Goal: Find specific page/section: Find specific page/section

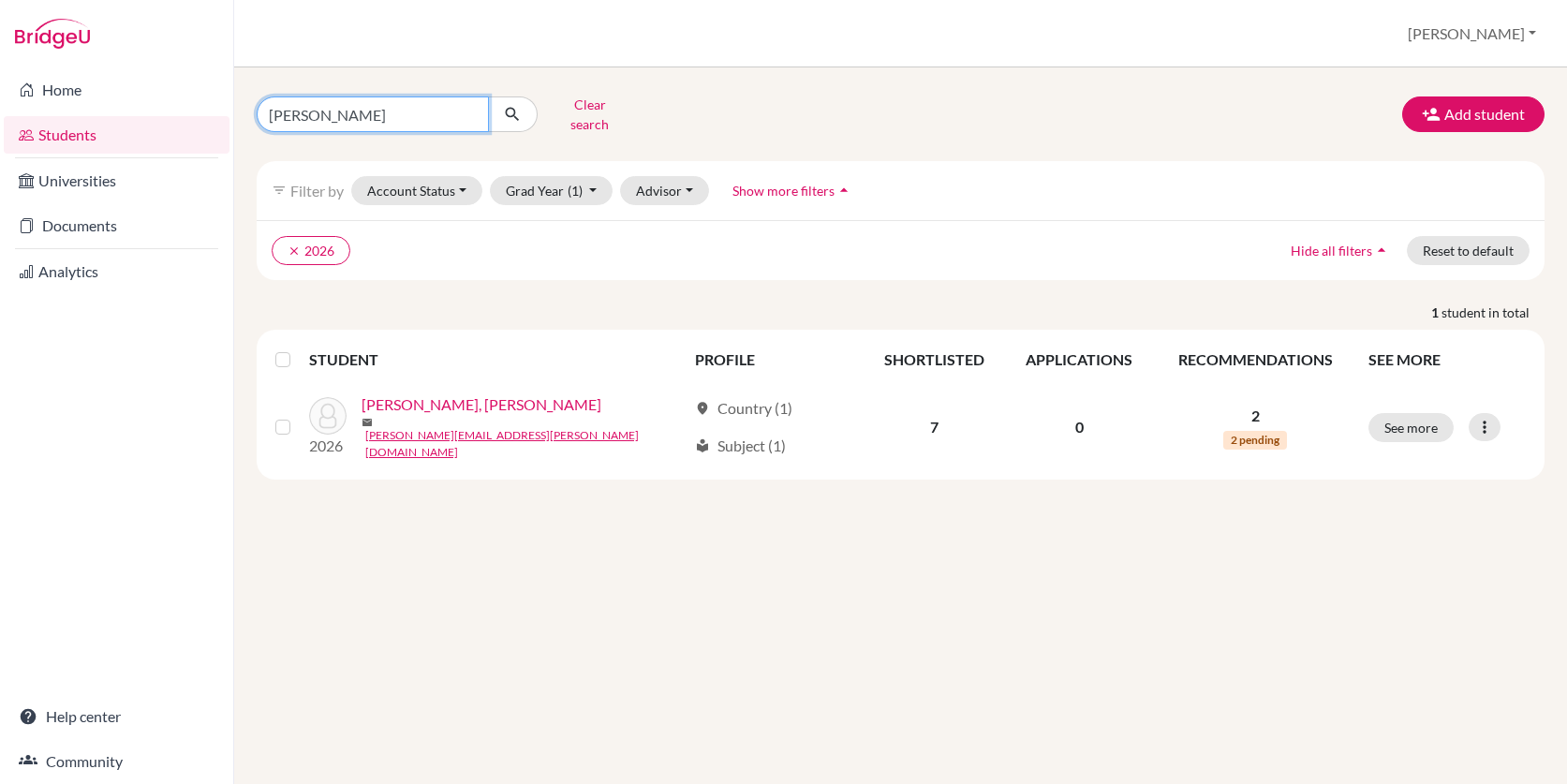
click at [393, 109] on input "[PERSON_NAME]" at bounding box center [373, 114] width 232 height 35
click at [471, 116] on input "[PERSON_NAME]" at bounding box center [373, 114] width 232 height 35
click at [471, 103] on input "[PERSON_NAME]" at bounding box center [373, 114] width 232 height 35
type input "jerem"
click button "submit" at bounding box center [512, 114] width 49 height 35
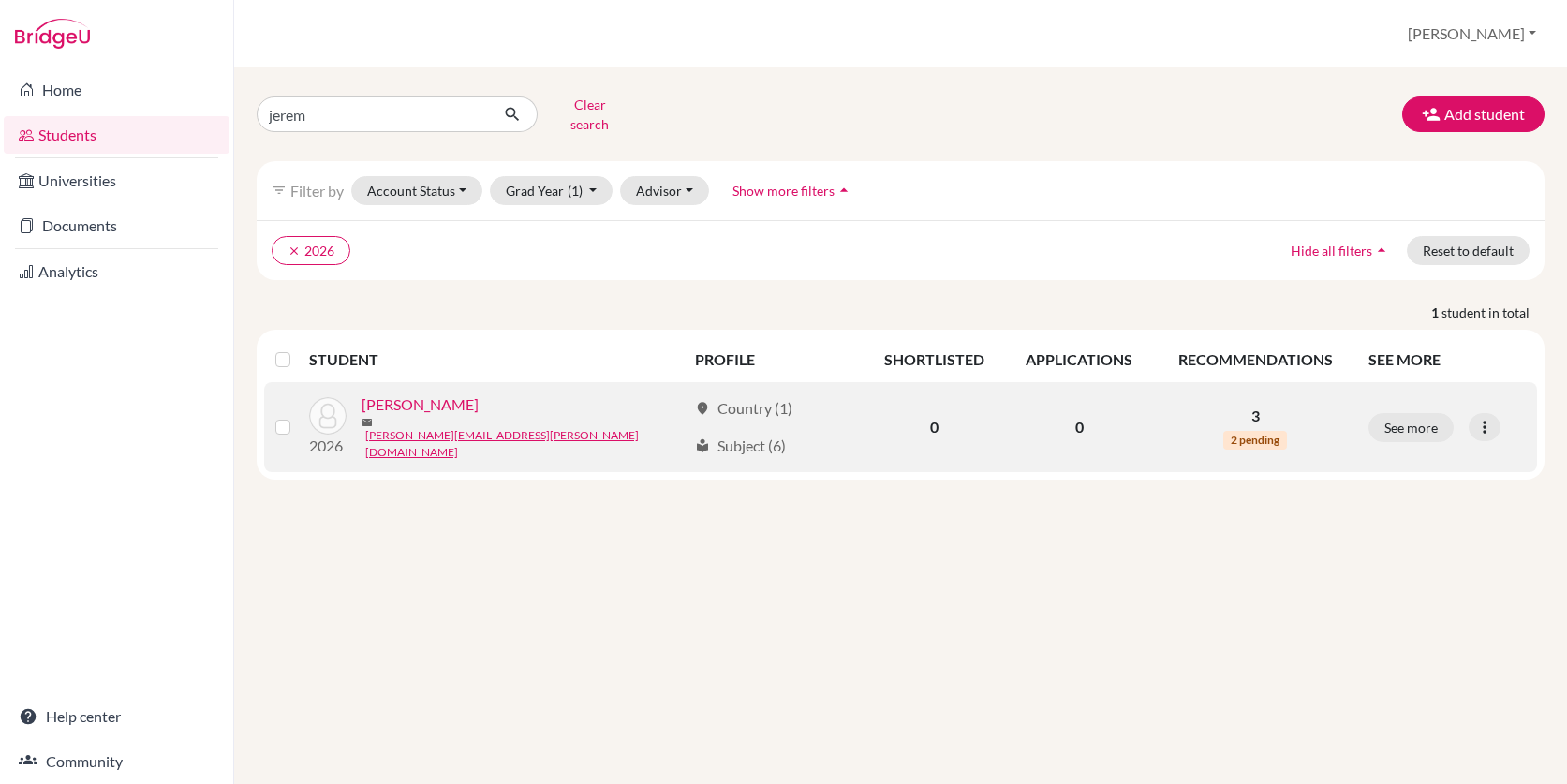
click at [412, 404] on link "[PERSON_NAME]" at bounding box center [420, 404] width 117 height 23
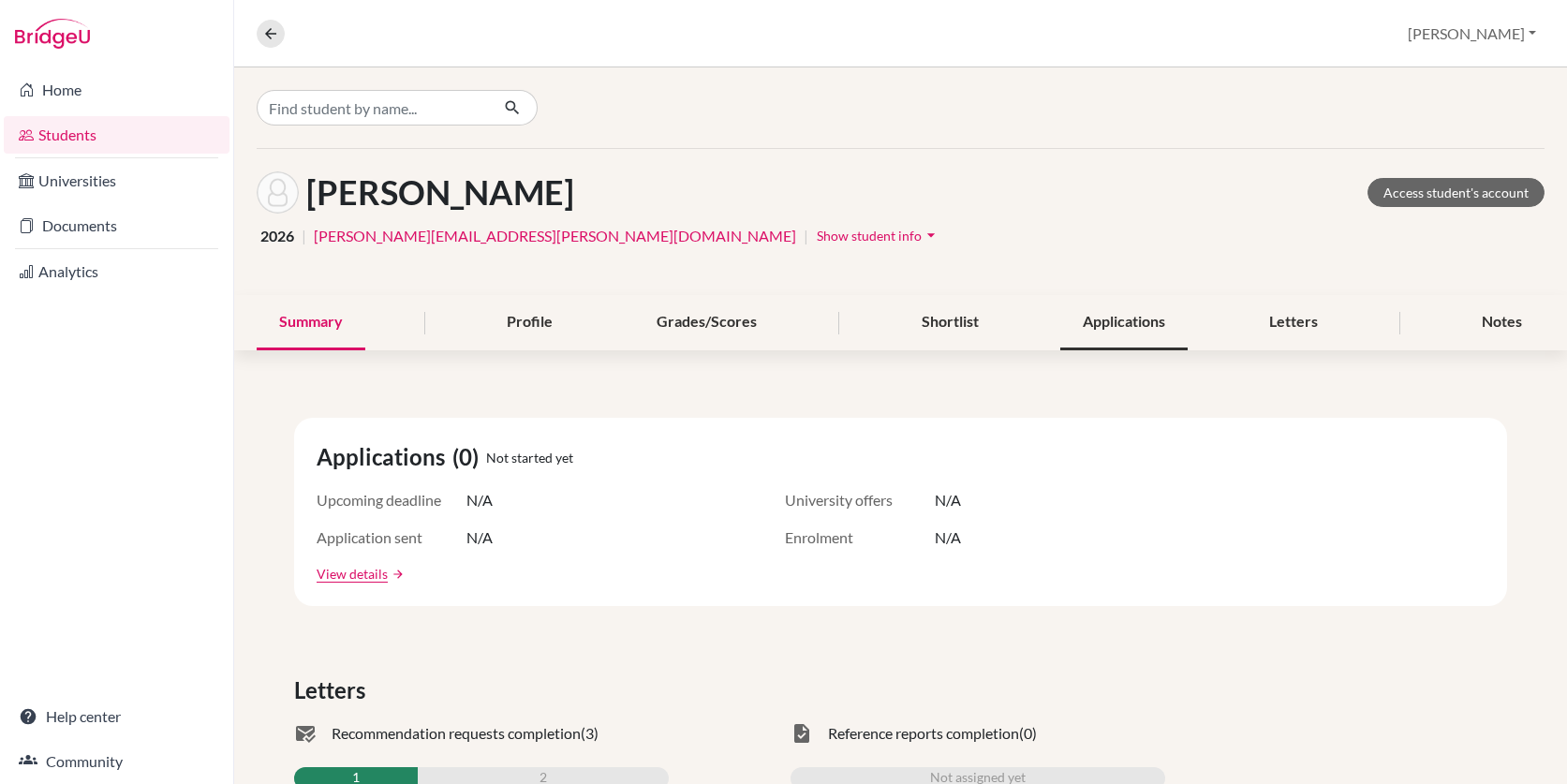
click at [1097, 319] on div "Applications" at bounding box center [1125, 322] width 128 height 55
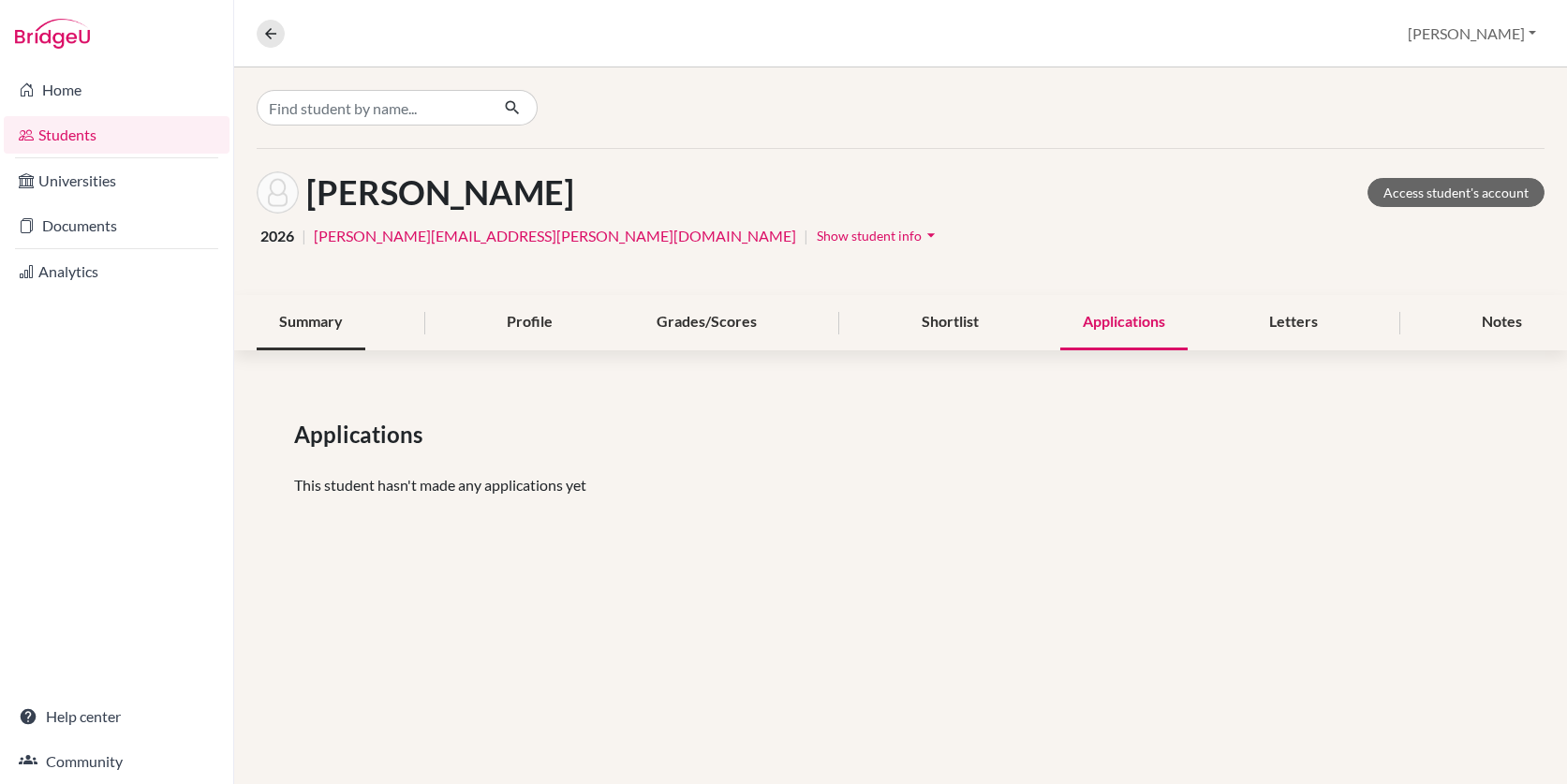
click at [308, 328] on div "Summary" at bounding box center [311, 322] width 109 height 55
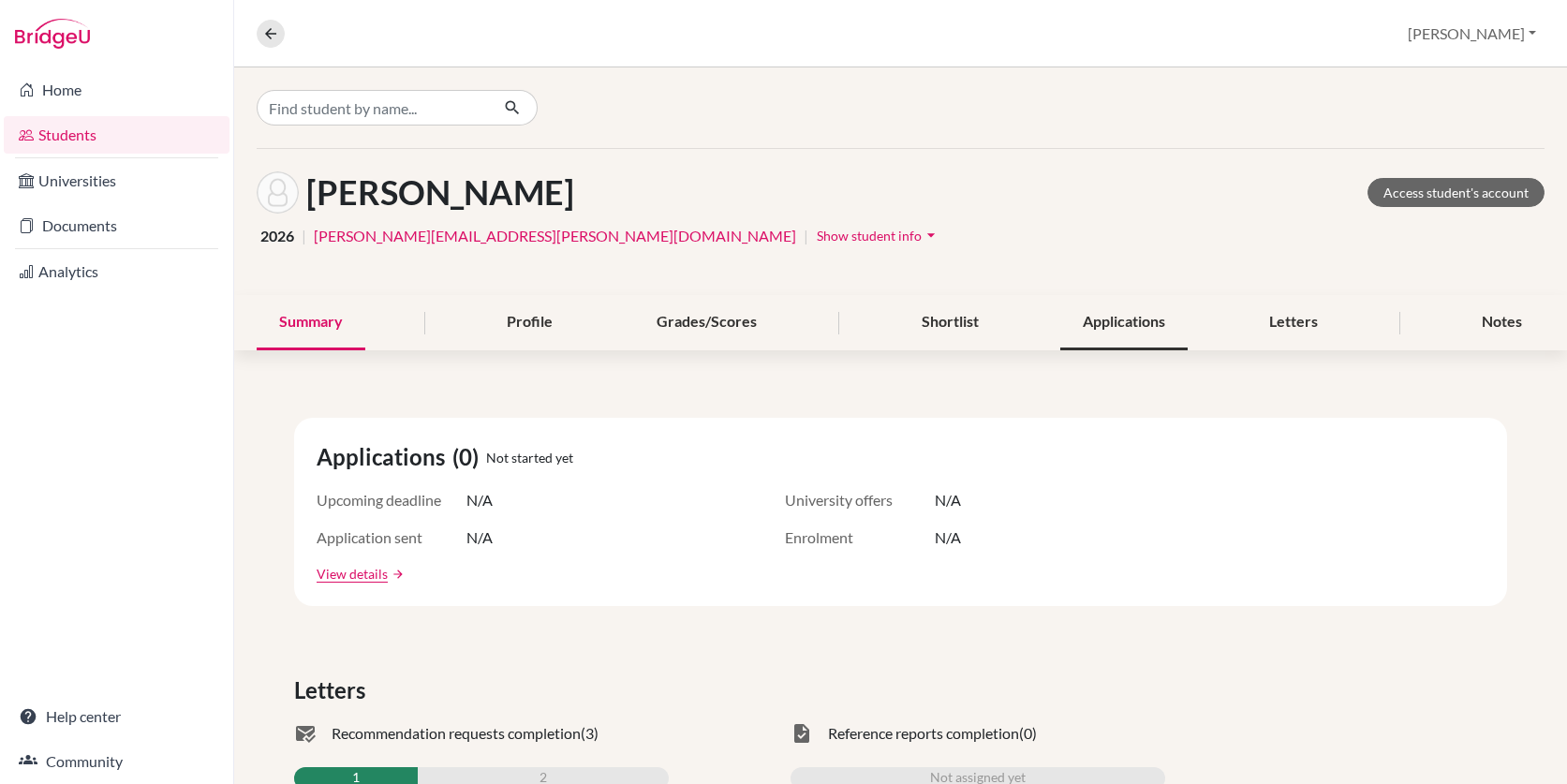
click at [1110, 324] on div "Applications" at bounding box center [1125, 322] width 128 height 55
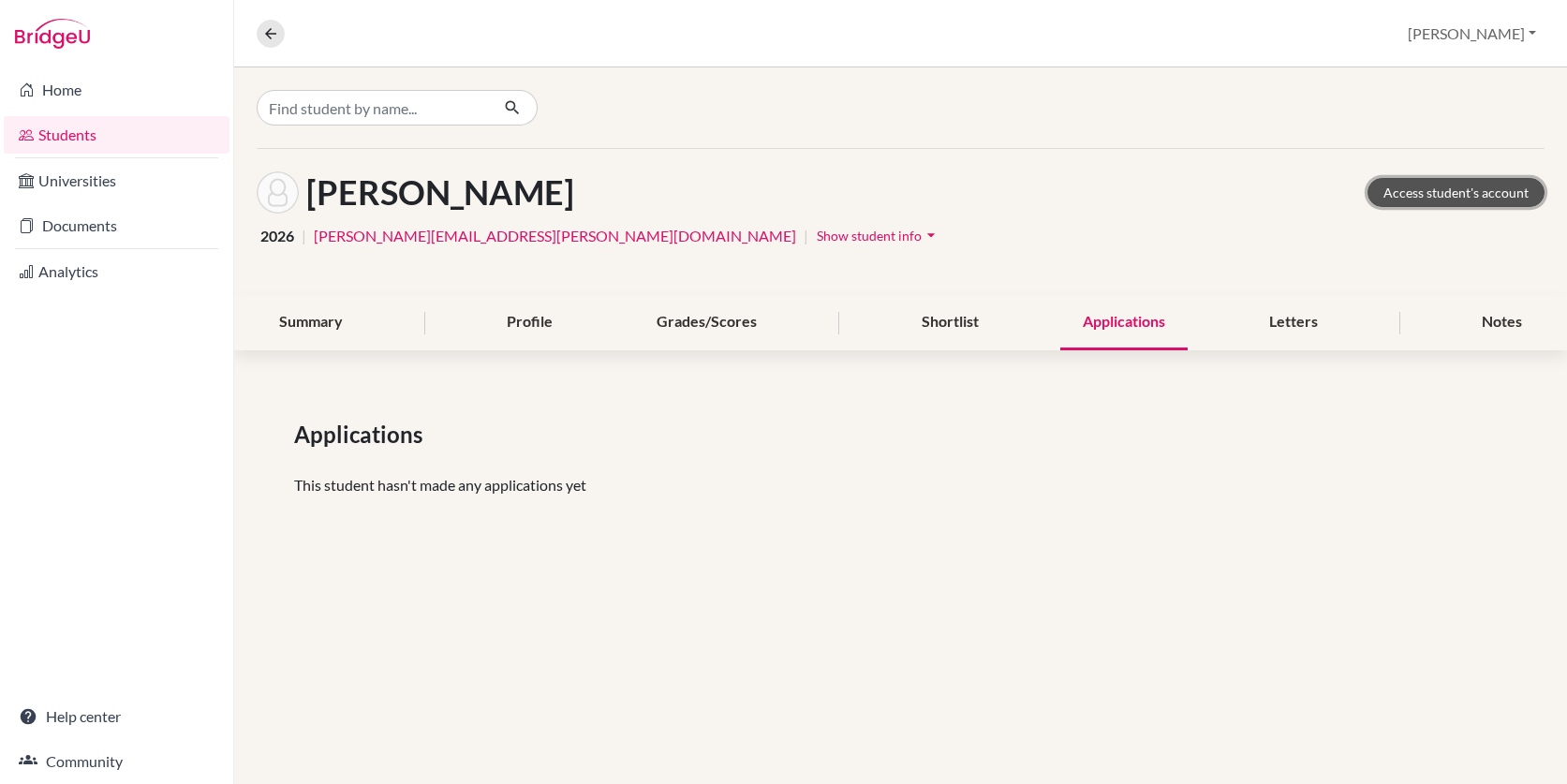
click at [1411, 194] on link "Access student's account" at bounding box center [1456, 193] width 177 height 29
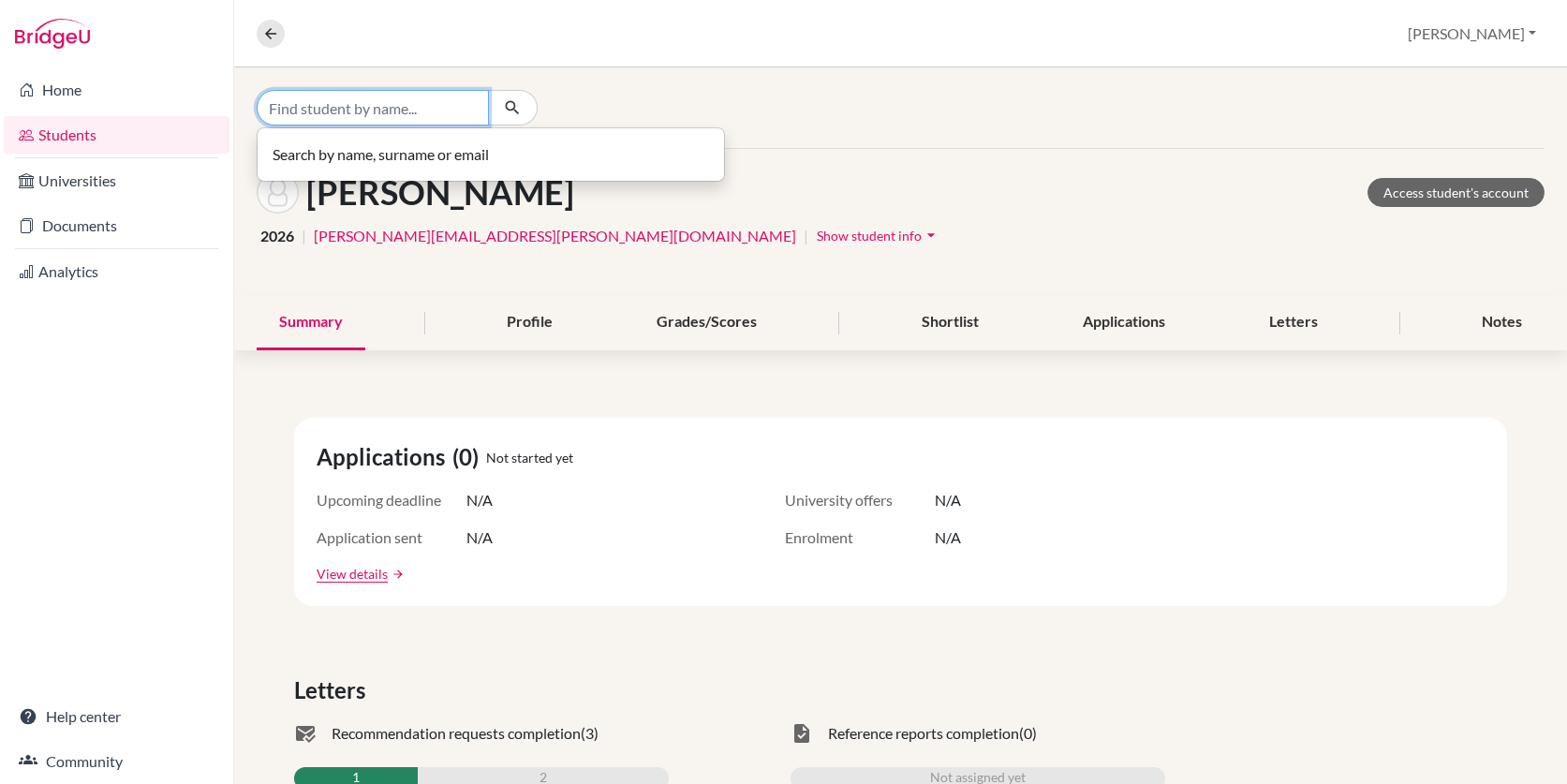
click at [368, 110] on input "Find student by name..." at bounding box center [373, 107] width 232 height 35
type input "h"
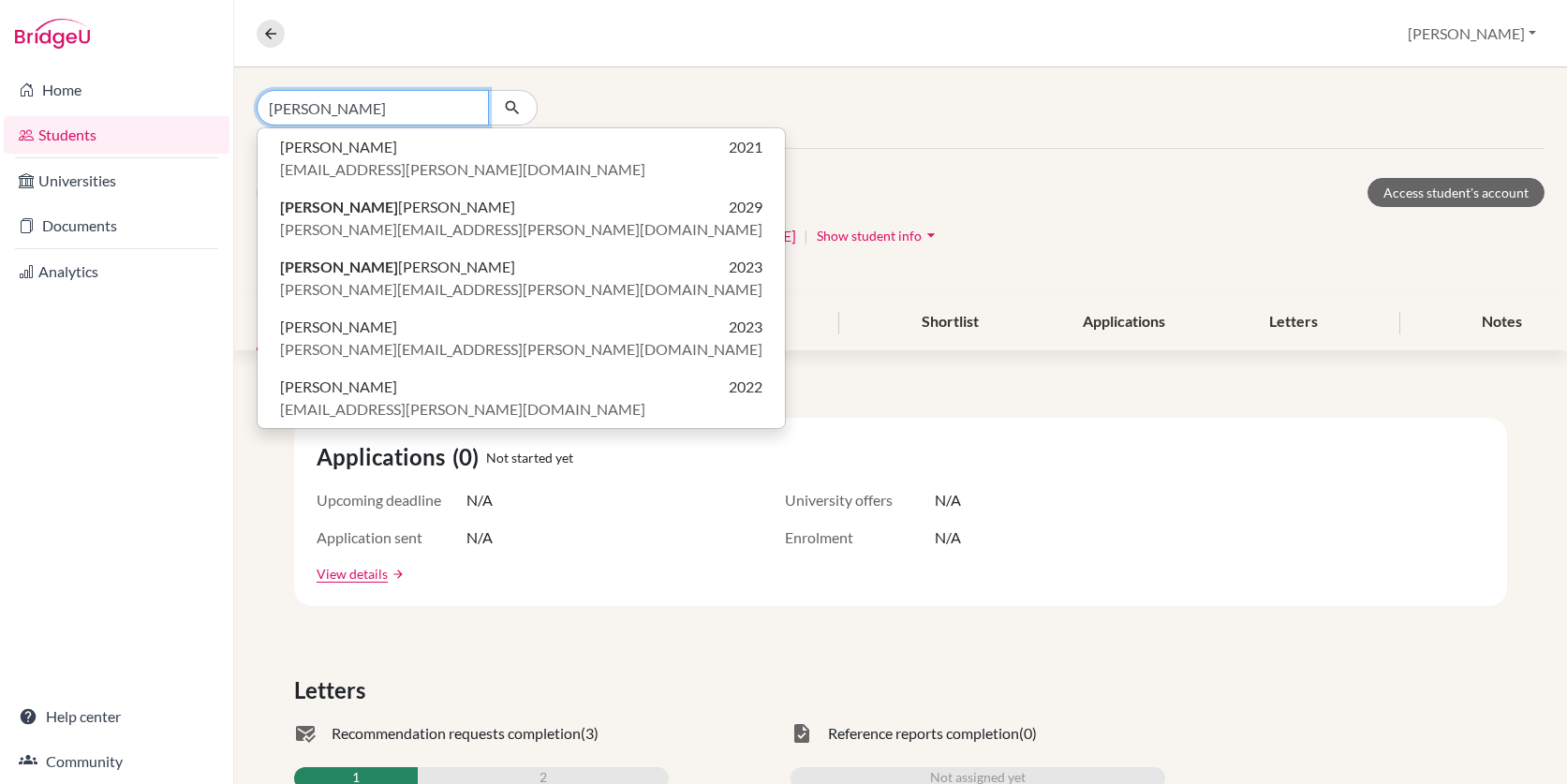
click at [384, 111] on input "[PERSON_NAME]" at bounding box center [373, 107] width 232 height 35
paste input "[PERSON_NAME]"
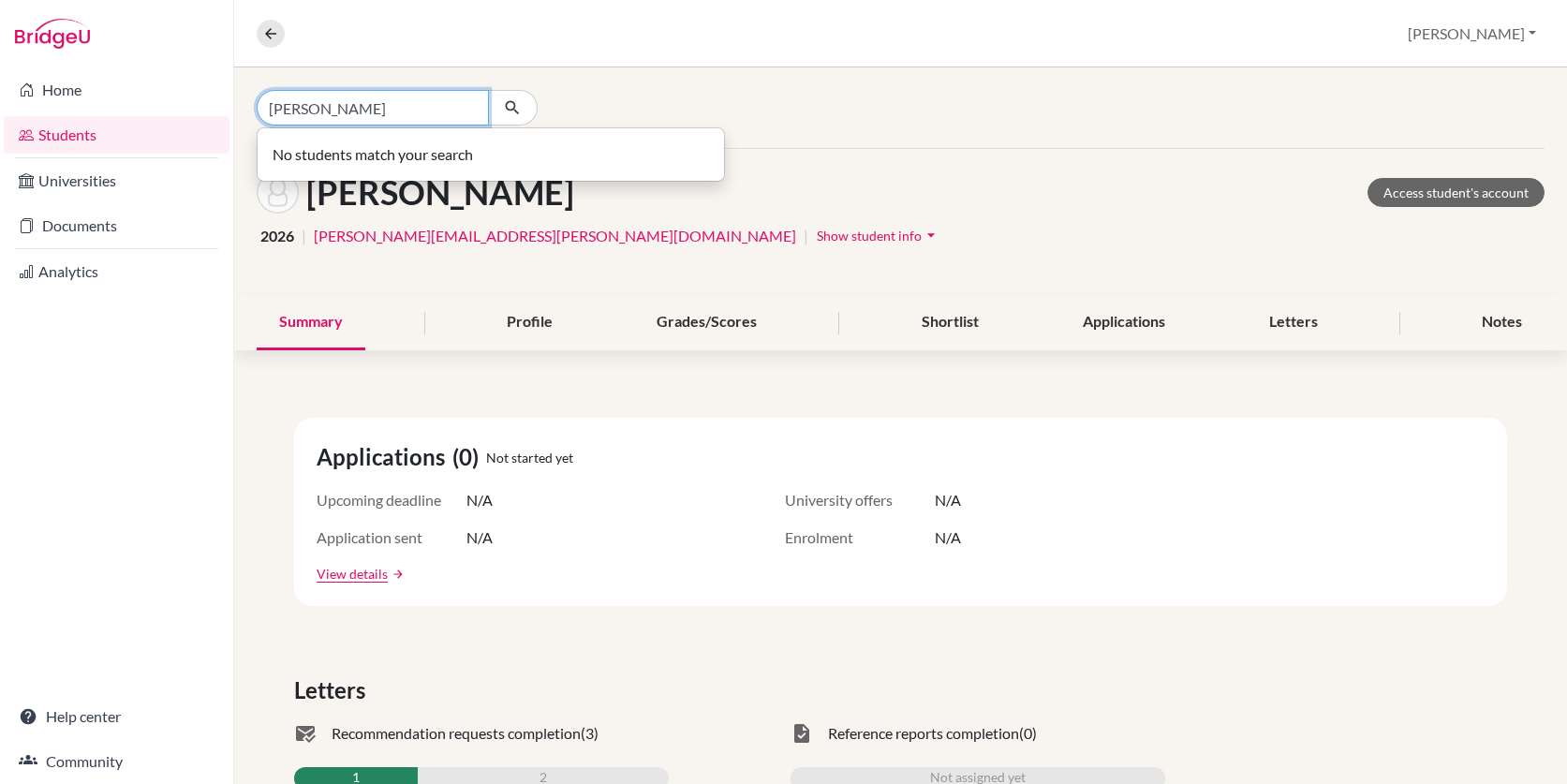
drag, startPoint x: 336, startPoint y: 108, endPoint x: 243, endPoint y: 111, distance: 93.0
click at [243, 111] on div "[PERSON_NAME] No students match your search" at bounding box center [900, 108] width 1333 height 81
paste input "alexiou"
type input "alexiou"
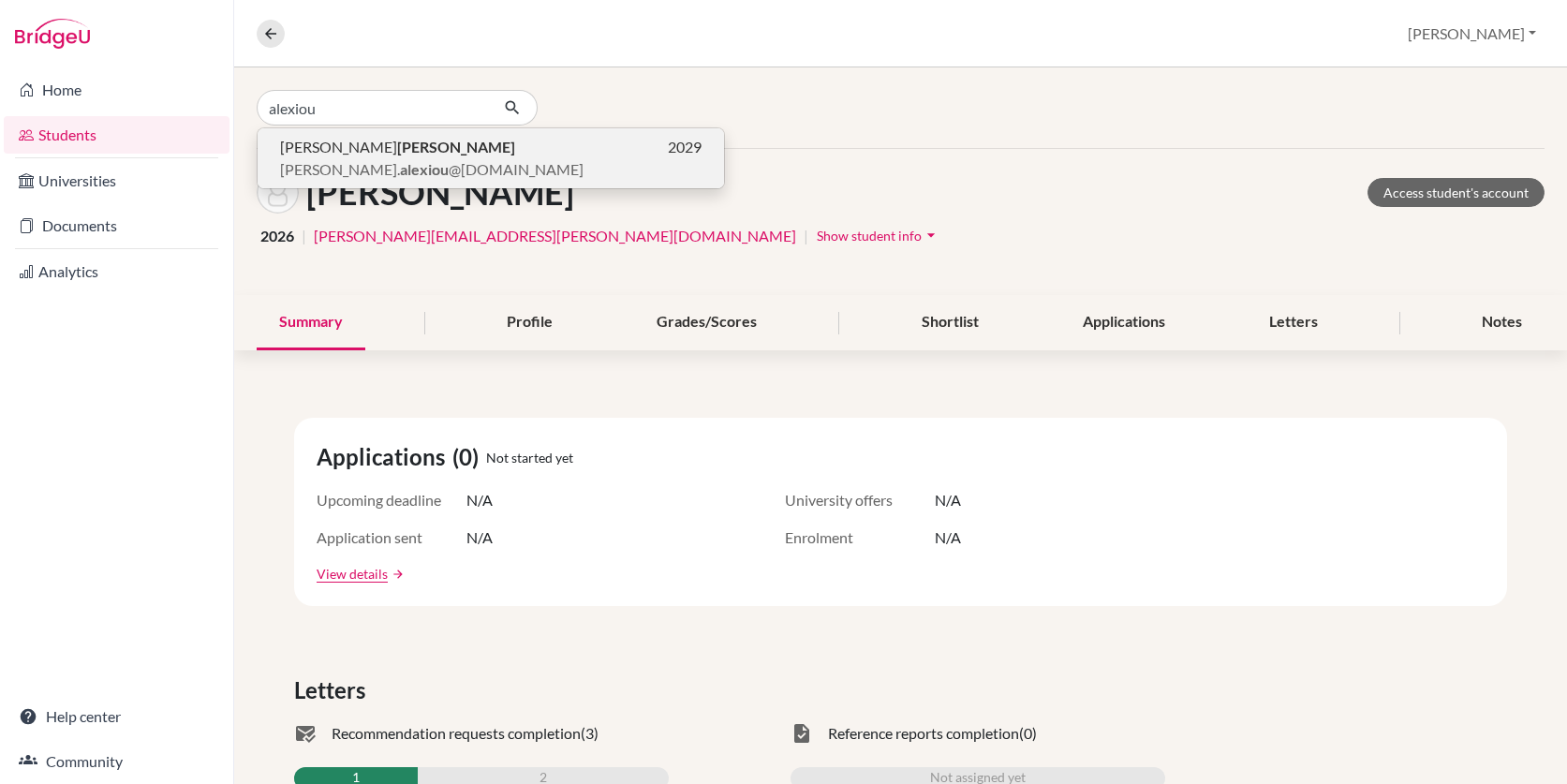
click at [397, 149] on b "Alexiou" at bounding box center [456, 146] width 118 height 18
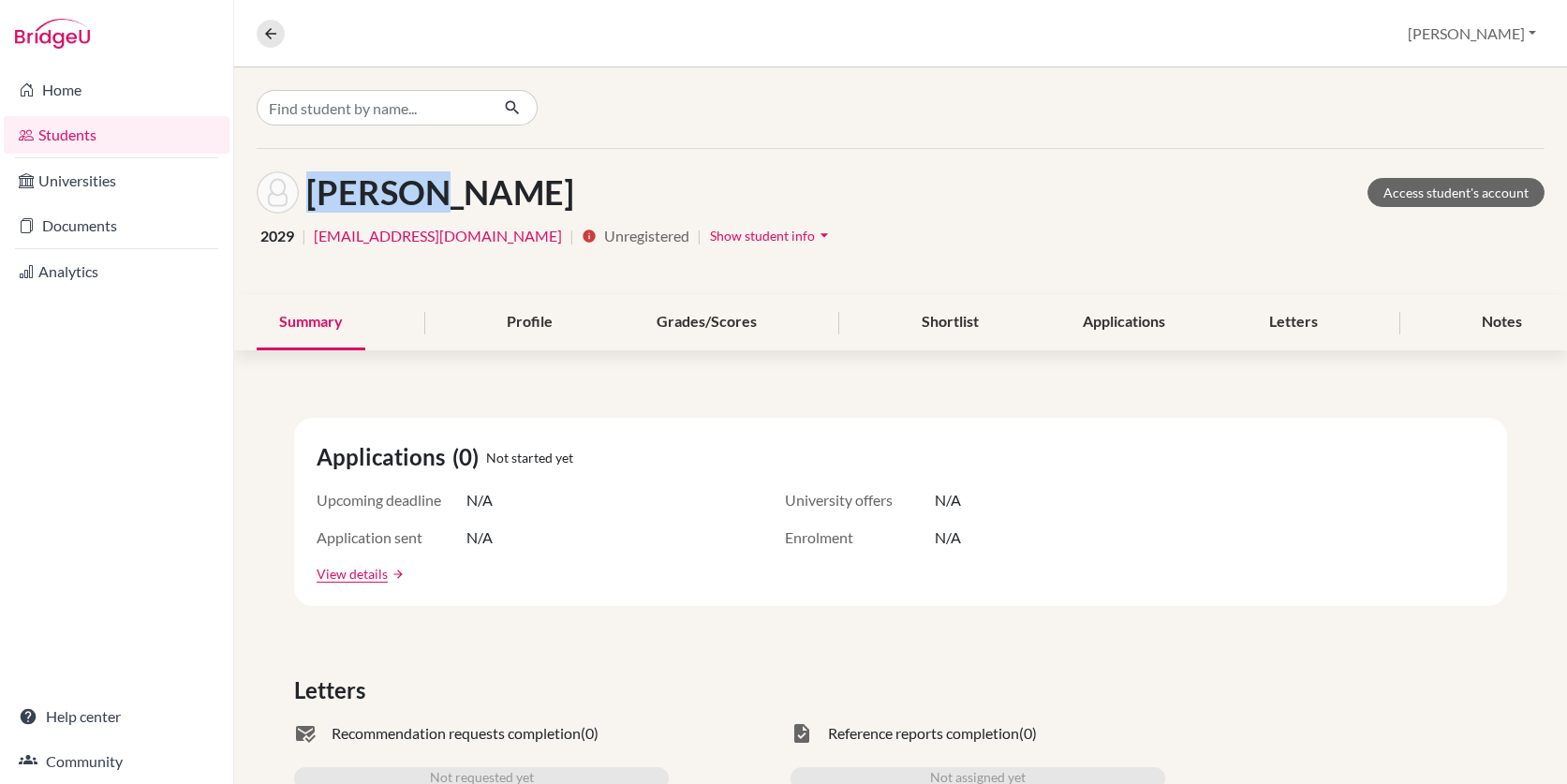
drag, startPoint x: 421, startPoint y: 197, endPoint x: 311, endPoint y: 183, distance: 110.9
click at [311, 183] on h1 "Alexiou, Emanuel" at bounding box center [440, 192] width 268 height 40
copy h1 "Alexiou"
